Goal: Task Accomplishment & Management: Manage account settings

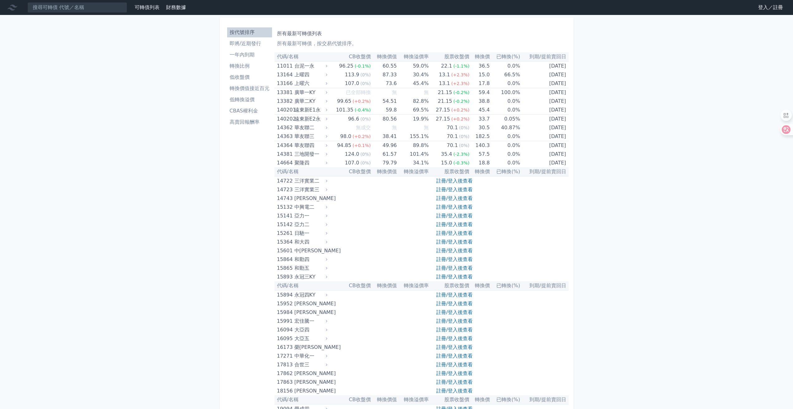
click at [772, 5] on link "登入／註冊" at bounding box center [770, 7] width 35 height 10
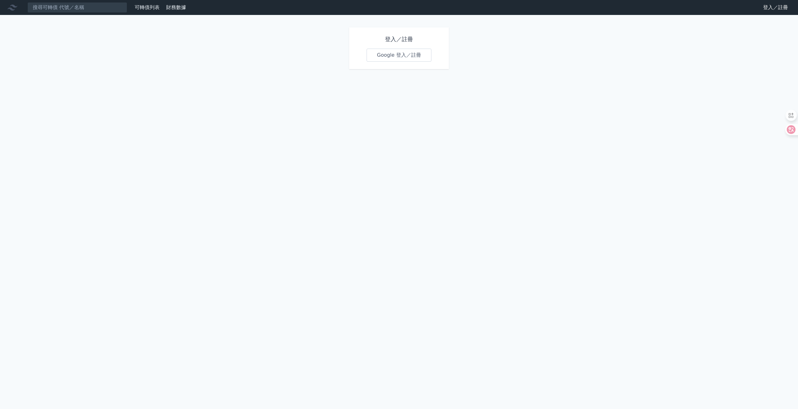
click at [413, 52] on link "Google 登入／註冊" at bounding box center [398, 55] width 65 height 13
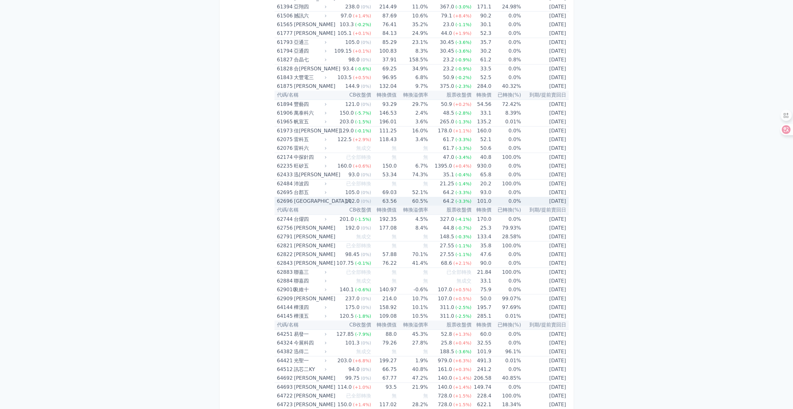
scroll to position [2493, 0]
